Goal: Information Seeking & Learning: Learn about a topic

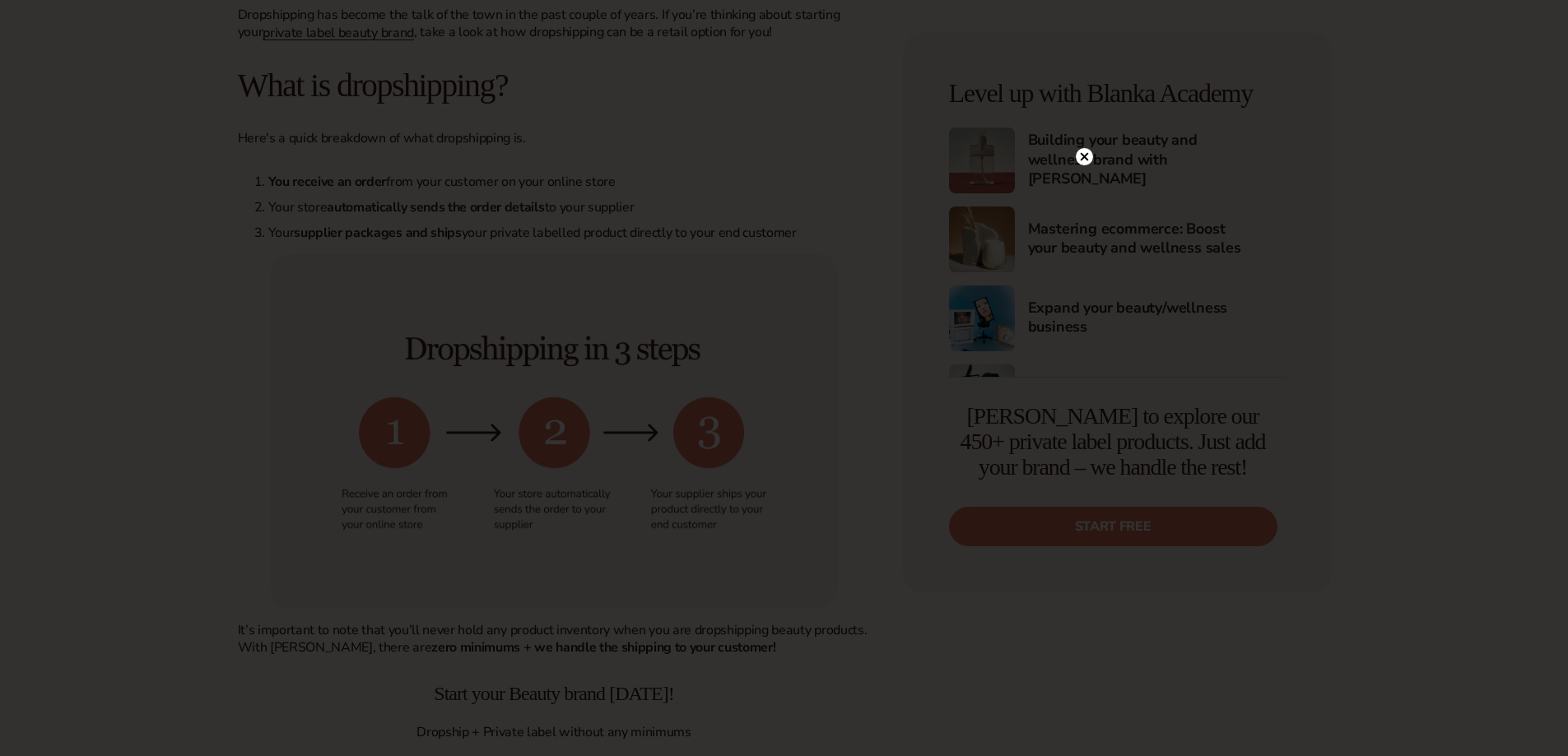
scroll to position [659, 0]
click at [1088, 156] on circle at bounding box center [1084, 156] width 18 height 18
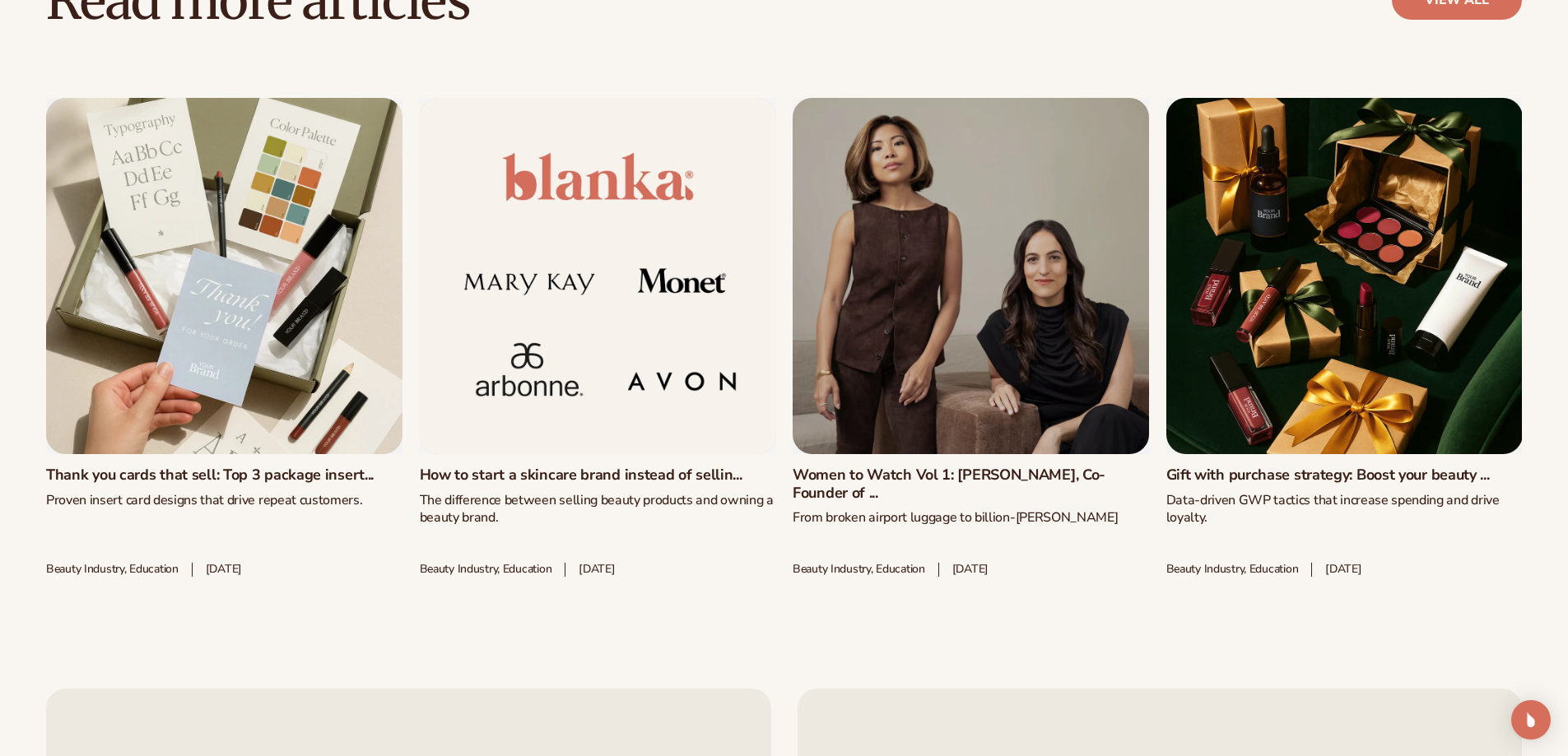
scroll to position [6252, 0]
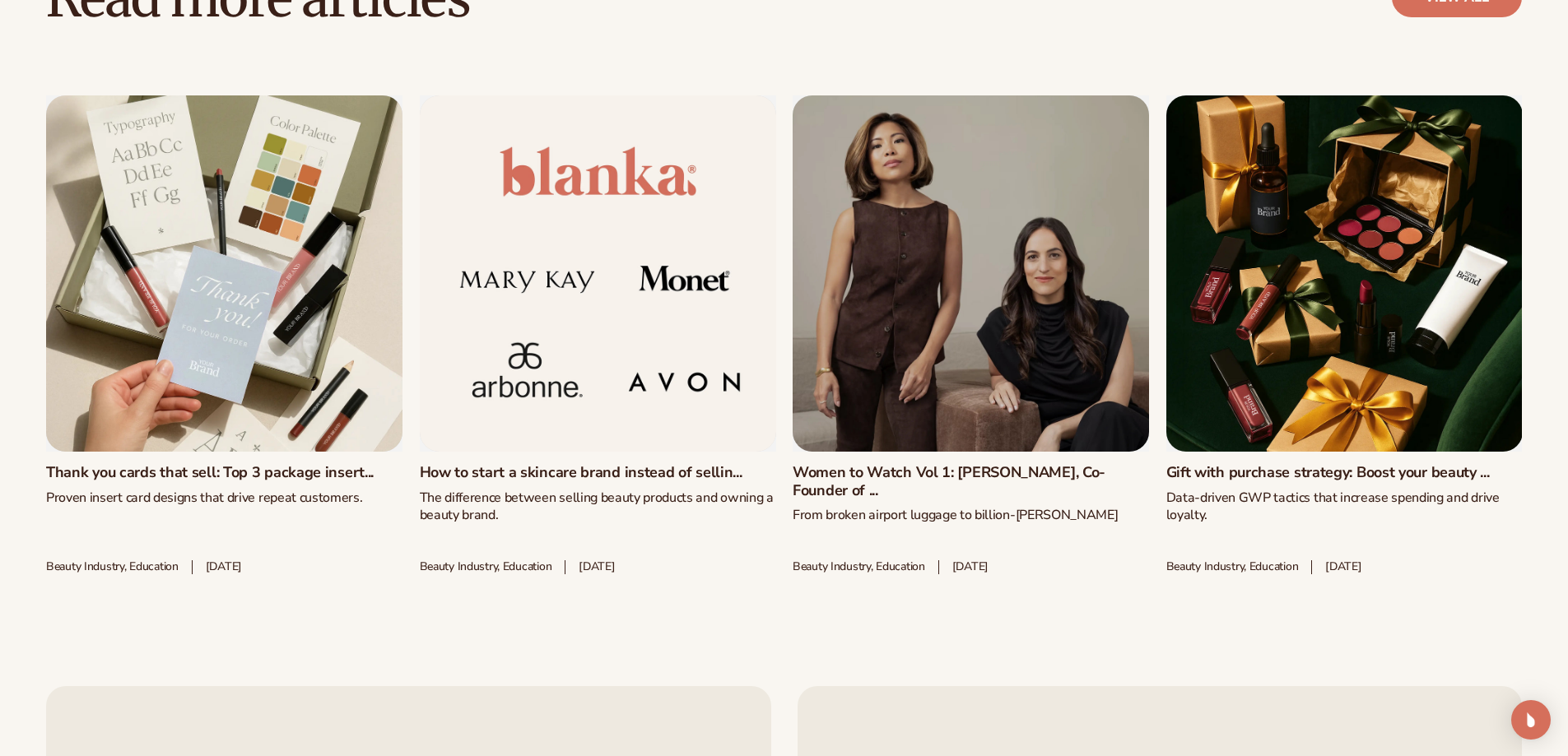
click at [592, 464] on link "How to start a skincare brand instead of sellin..." at bounding box center [597, 473] width 356 height 18
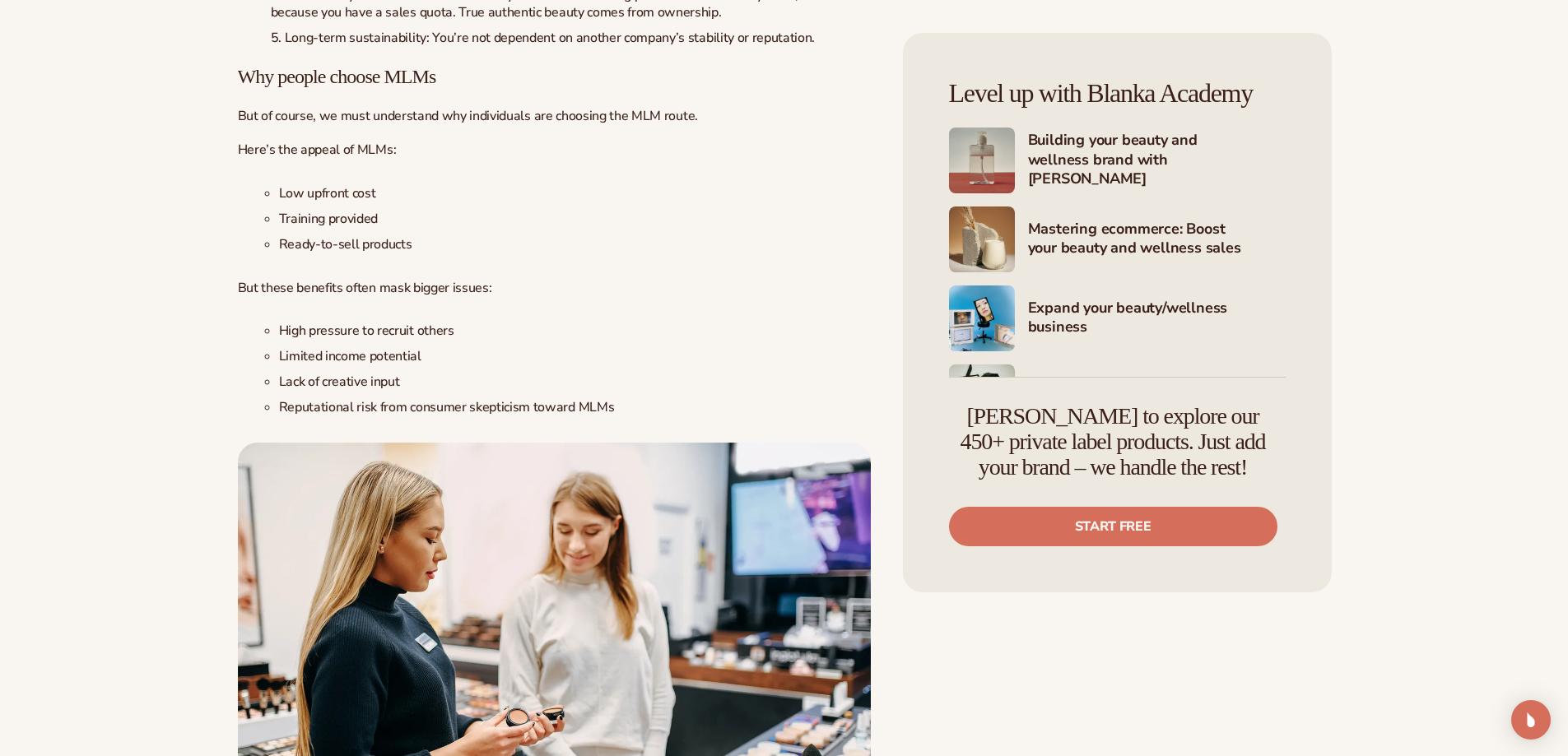
scroll to position [2139, 0]
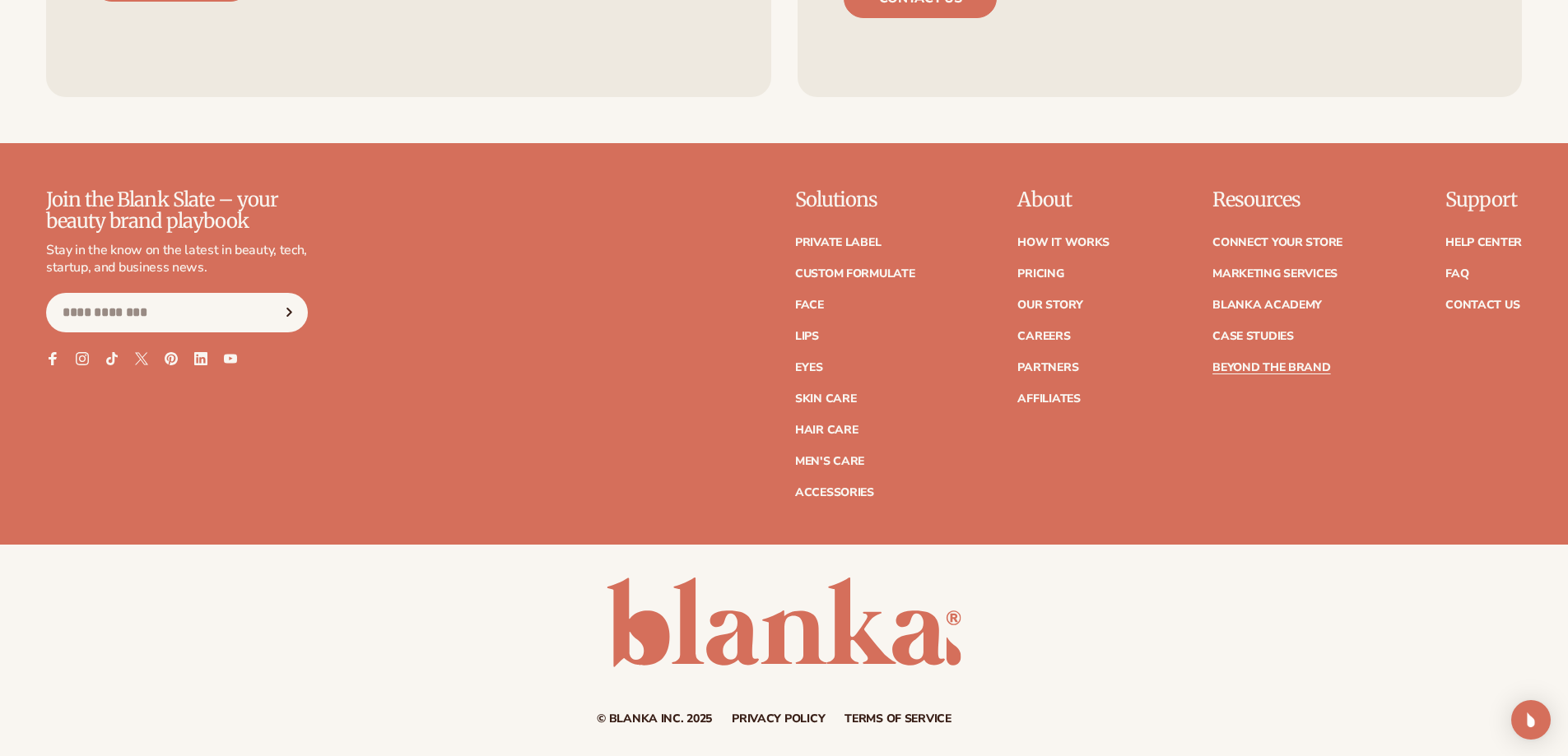
scroll to position [7258, 0]
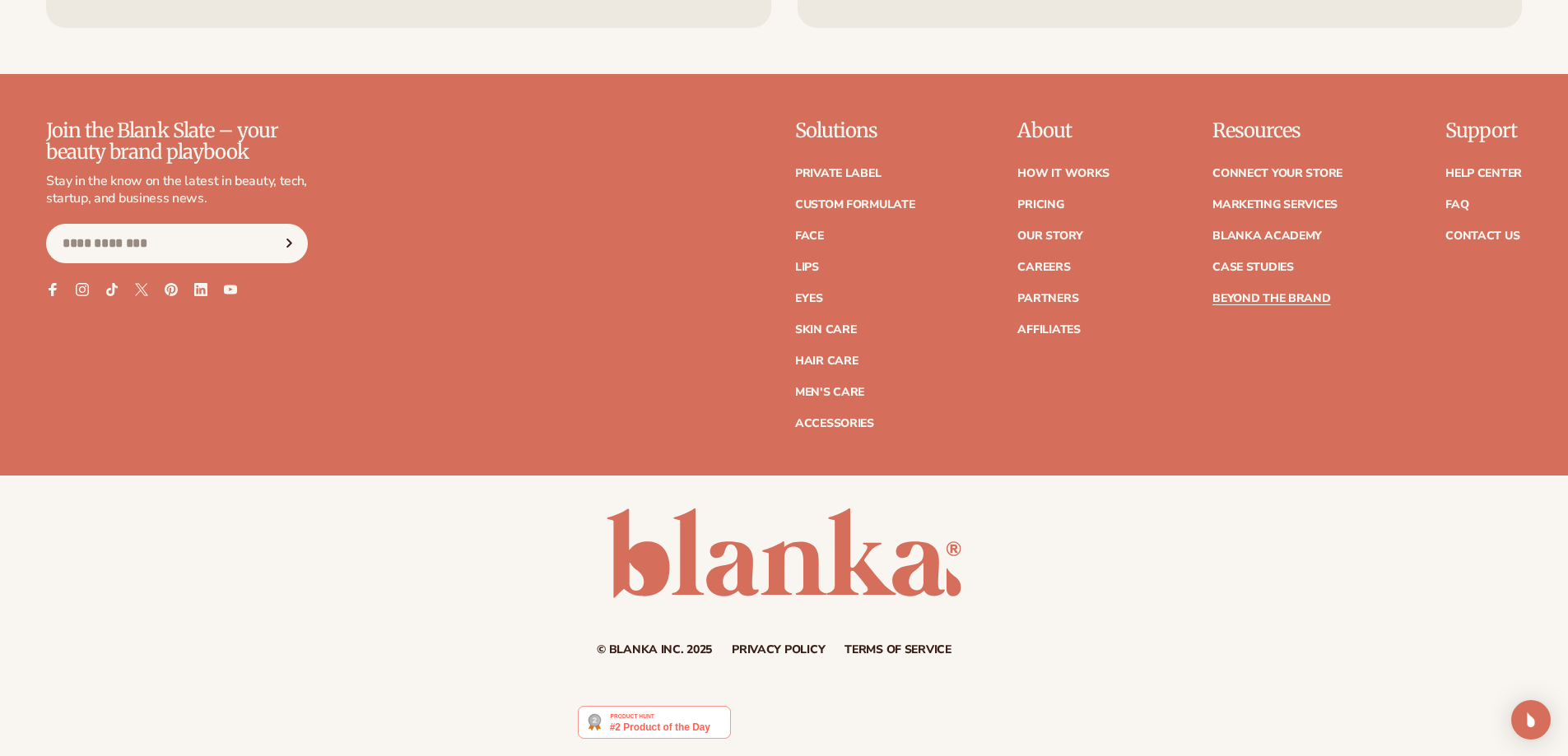
click at [690, 727] on img at bounding box center [654, 722] width 152 height 33
